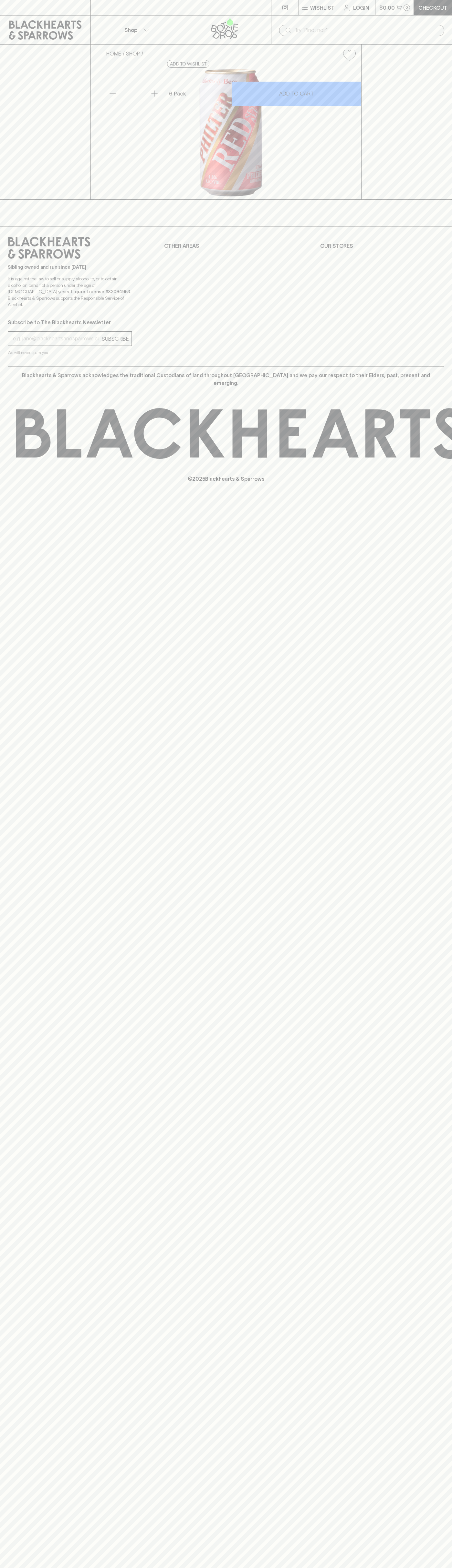
click at [323, 18] on div "​" at bounding box center [361, 30] width 181 height 29
click at [447, 352] on div "Sibling owned and run since [DATE] It is against the law to sell or supply alco…" at bounding box center [226, 296] width 452 height 140
click at [222, 1567] on html "⠀ ⠀ Wishlist Login $0.00 0 Checkout Shop ​ HOME SHOP Philter Red Session Ale (c…" at bounding box center [226, 784] width 452 height 1568
click at [12, 855] on div "⠀ ⠀ Wishlist Login $0.00 0 Checkout Shop ​ HOME SHOP Philter Red Session Ale (c…" at bounding box center [226, 784] width 452 height 1568
